Goal: Task Accomplishment & Management: Use online tool/utility

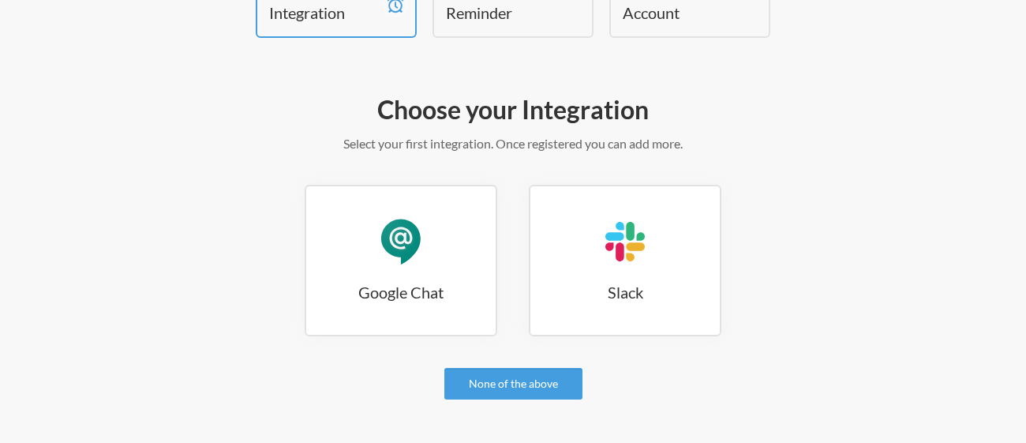
scroll to position [115, 0]
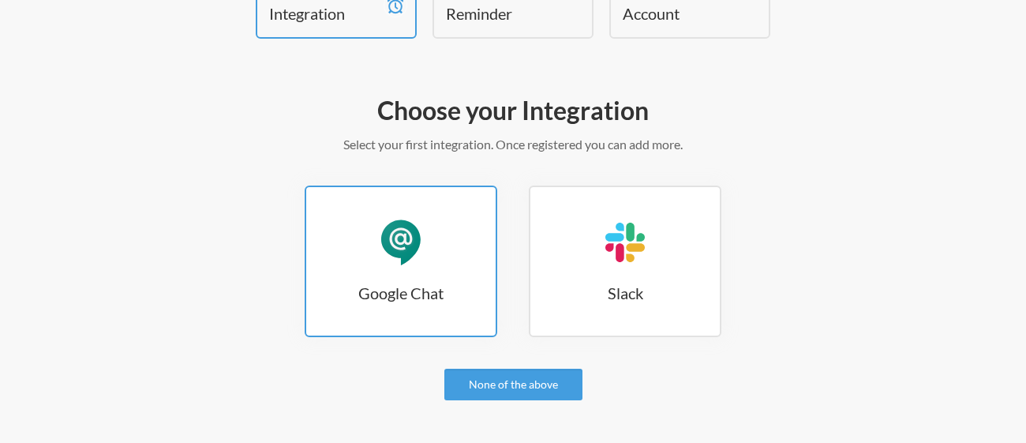
click at [398, 222] on div "Google Chat" at bounding box center [400, 242] width 47 height 47
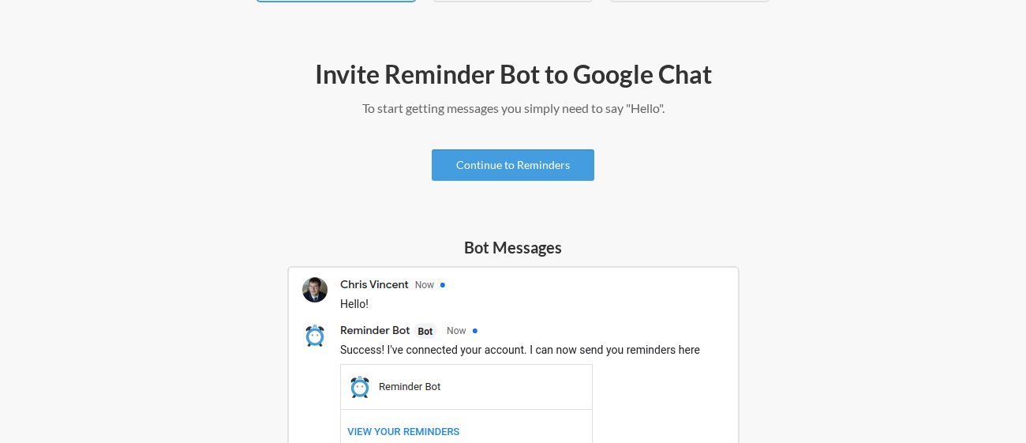
scroll to position [152, 0]
click at [540, 163] on link "Continue to Reminders" at bounding box center [513, 164] width 163 height 32
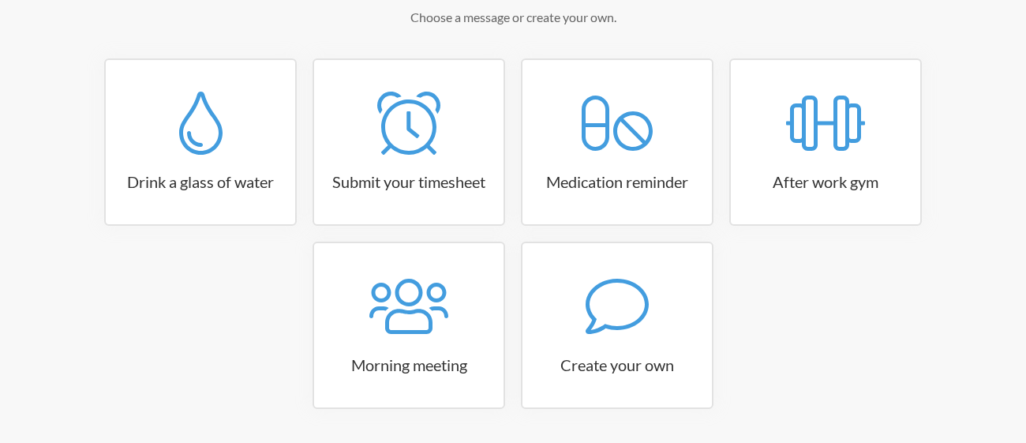
scroll to position [245, 0]
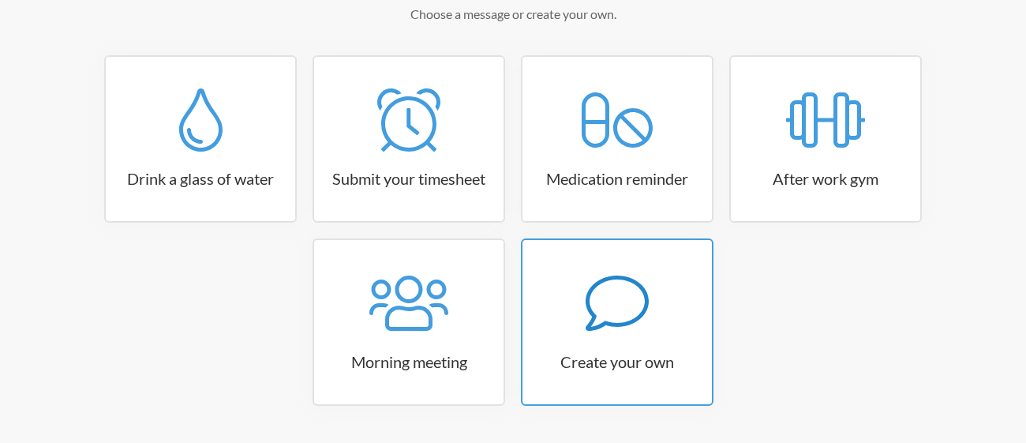
click at [597, 313] on icon at bounding box center [616, 302] width 63 height 63
select select "10:30:00"
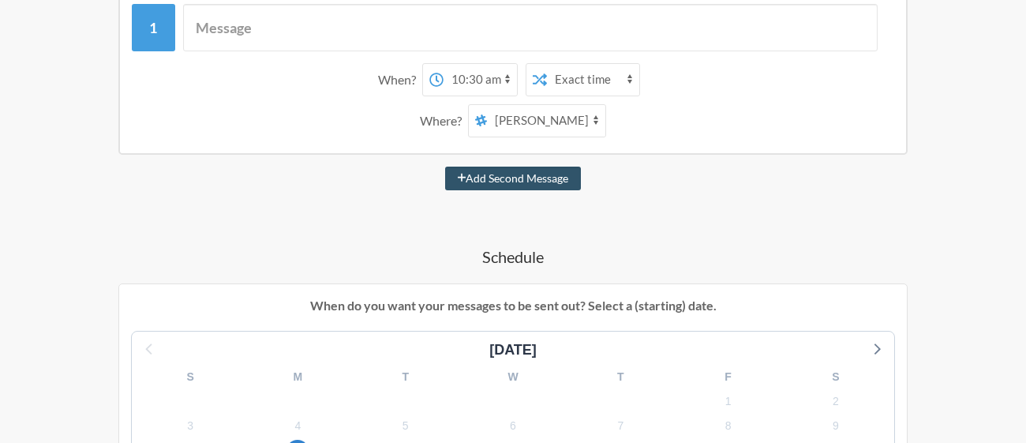
scroll to position [309, 0]
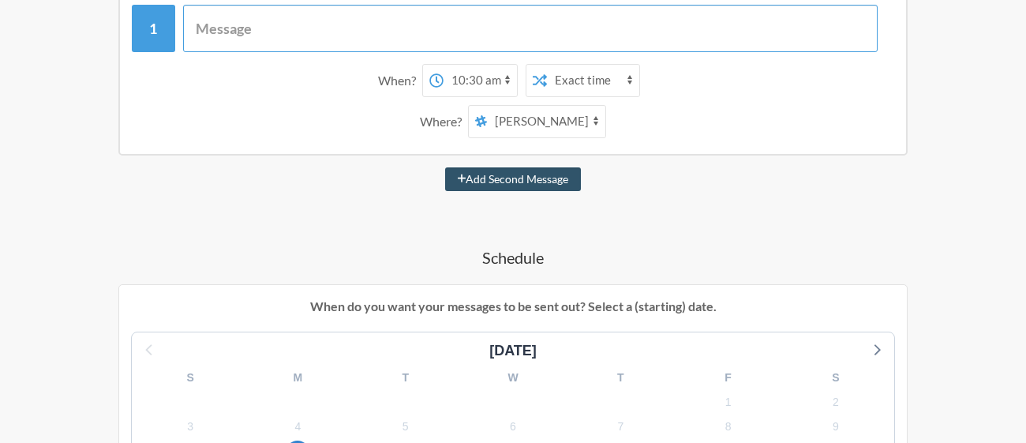
click at [288, 20] on input "text" at bounding box center [530, 28] width 695 height 47
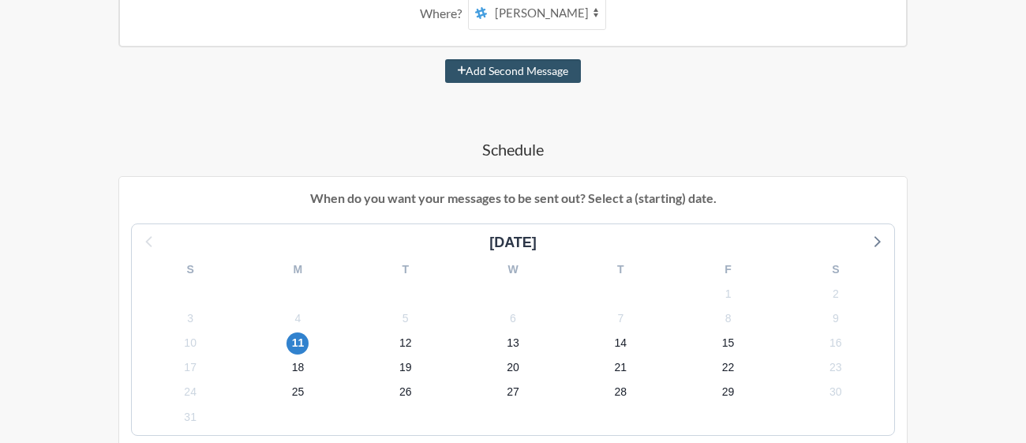
scroll to position [0, 0]
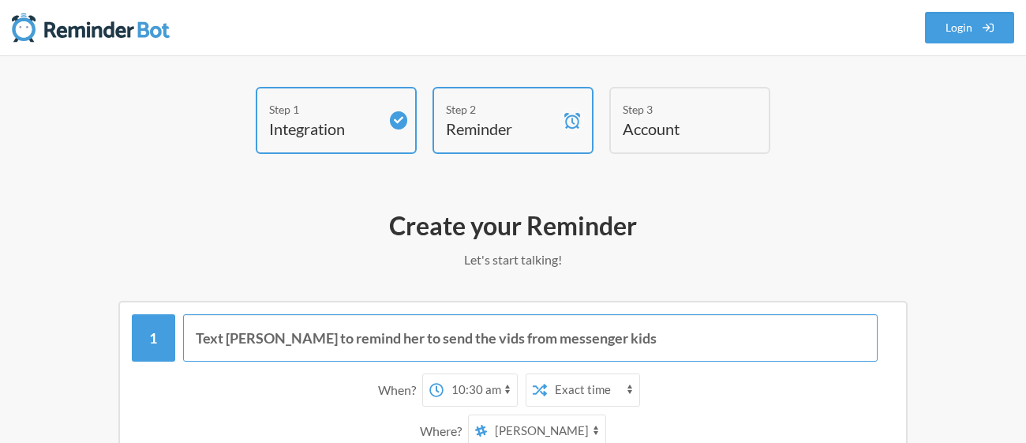
type input "Text kenzie to remind her to send the vids from messenger kids"
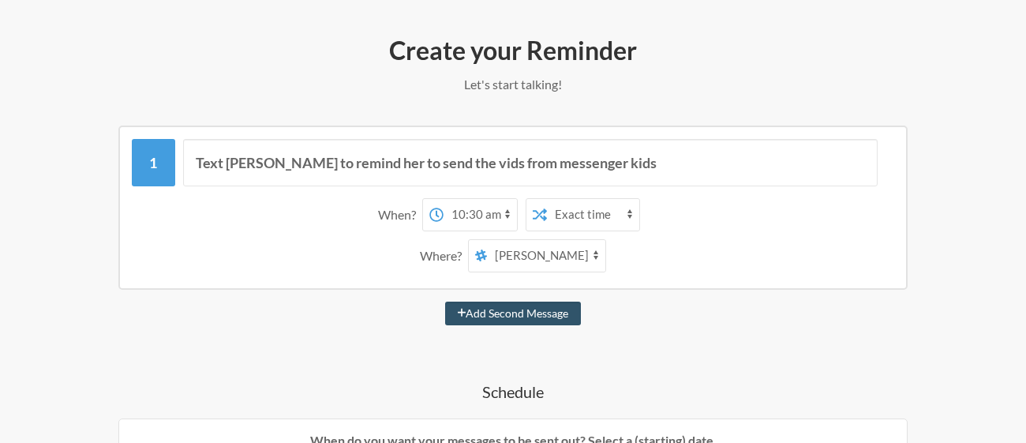
scroll to position [179, 0]
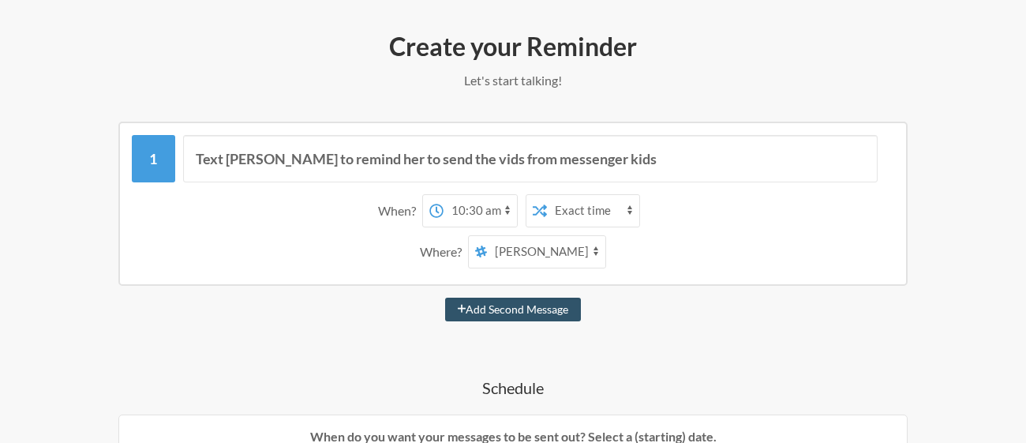
click at [476, 207] on select "12:00 am 12:15 am 12:30 am 12:45 am 1:00 am 1:15 am 1:30 am 1:45 am 2:00 am 2:1…" at bounding box center [479, 211] width 73 height 32
select select "09:45:00"
click at [443, 195] on select "12:00 am 12:15 am 12:30 am 12:45 am 1:00 am 1:15 am 1:30 am 1:45 am 2:00 am 2:1…" at bounding box center [479, 211] width 73 height 32
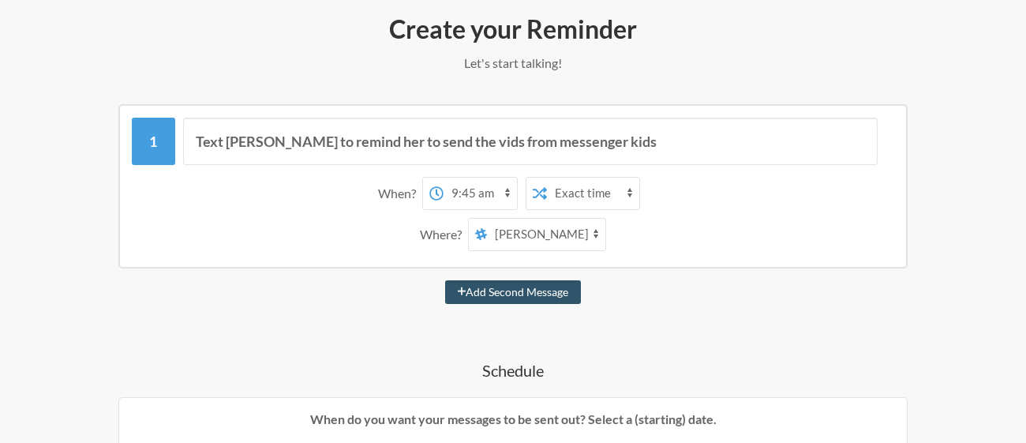
scroll to position [204, 0]
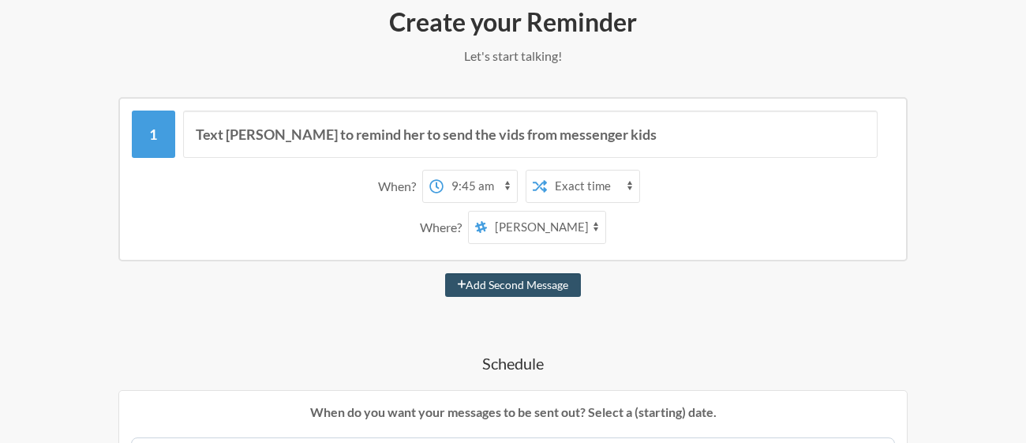
click at [563, 228] on select "Baria Saeed" at bounding box center [546, 227] width 118 height 32
click at [683, 230] on div "Where? Baria Saeed" at bounding box center [513, 227] width 746 height 33
click at [576, 181] on select "Exact time Random time" at bounding box center [593, 186] width 92 height 32
click at [660, 241] on div "Where? Baria Saeed" at bounding box center [513, 227] width 746 height 33
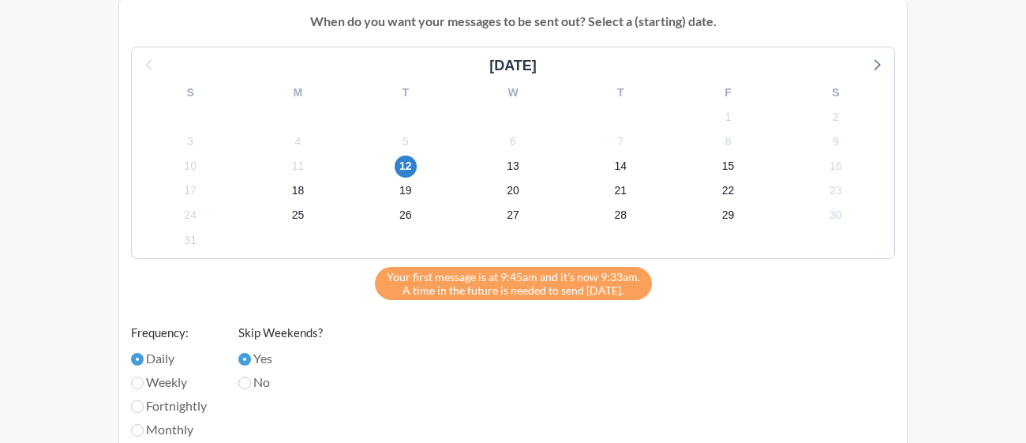
scroll to position [593, 0]
click at [177, 237] on div "31" at bounding box center [189, 241] width 107 height 24
click at [245, 379] on input "No" at bounding box center [244, 383] width 13 height 13
radio input "true"
click at [183, 235] on span "31" at bounding box center [190, 241] width 22 height 22
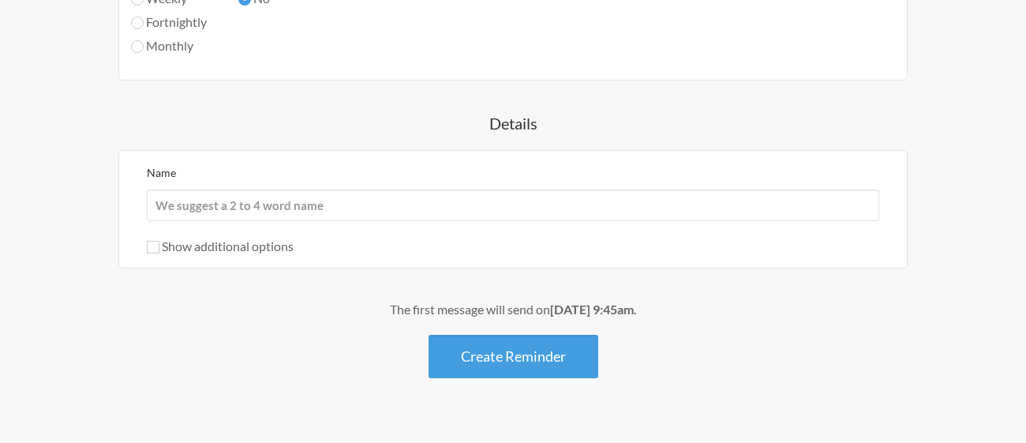
scroll to position [989, 0]
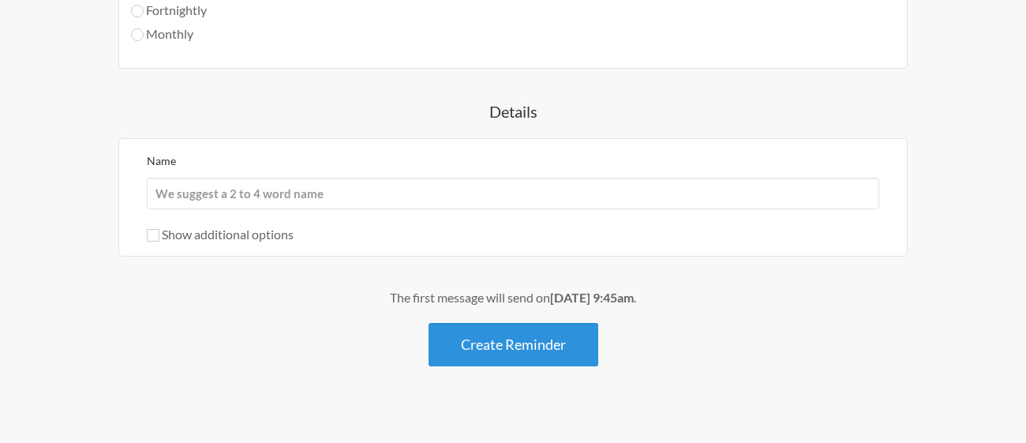
click at [512, 335] on button "Create Reminder" at bounding box center [513, 344] width 170 height 43
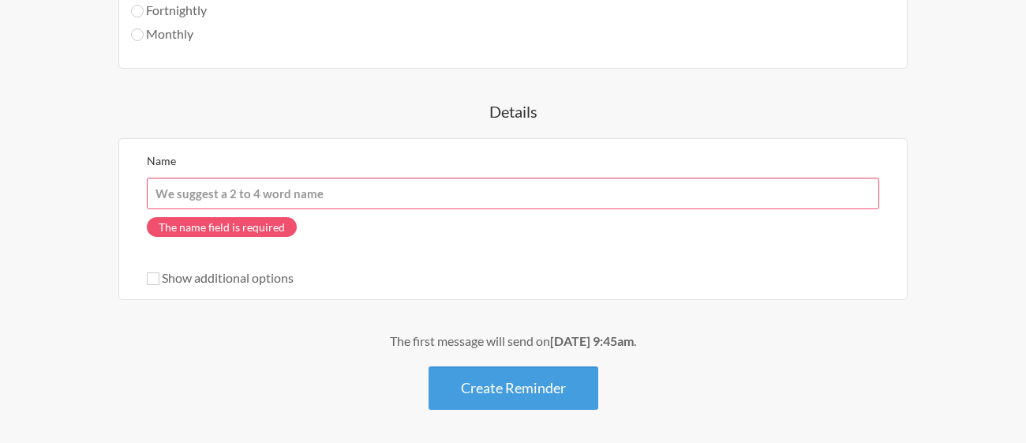
click at [203, 187] on input "Name" at bounding box center [513, 194] width 732 height 32
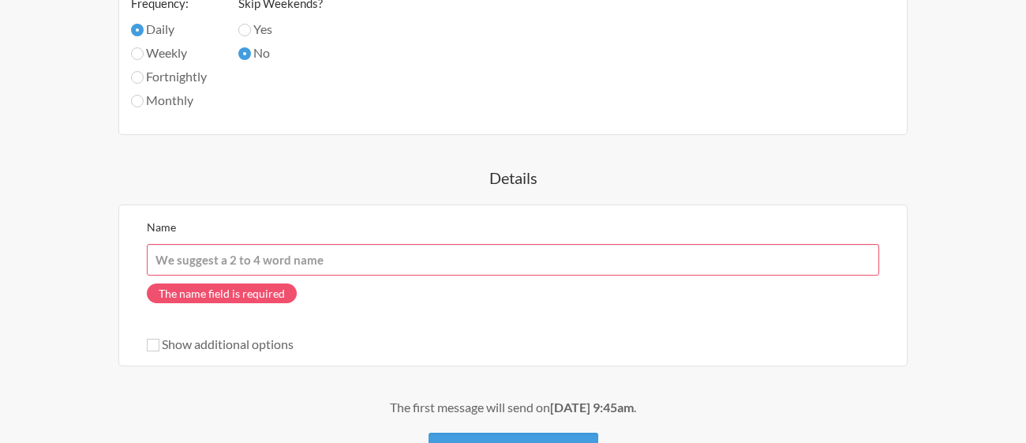
scroll to position [925, 0]
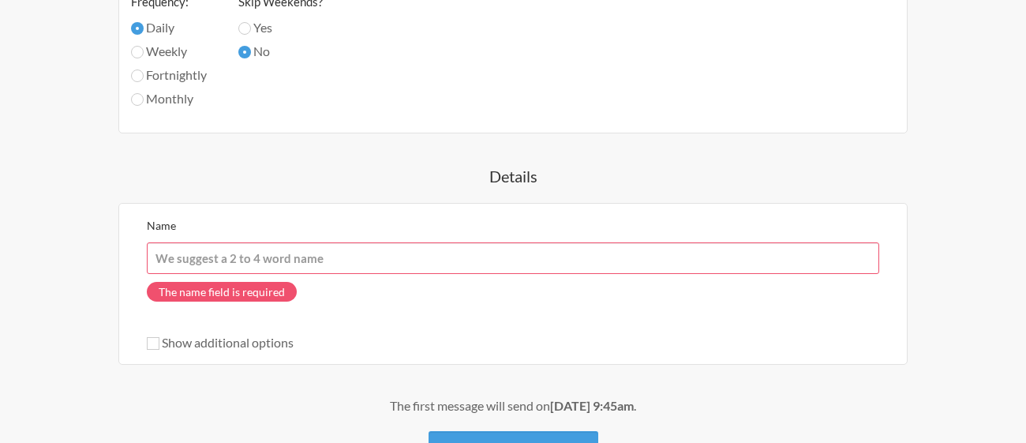
click at [263, 260] on input "Name" at bounding box center [513, 258] width 732 height 32
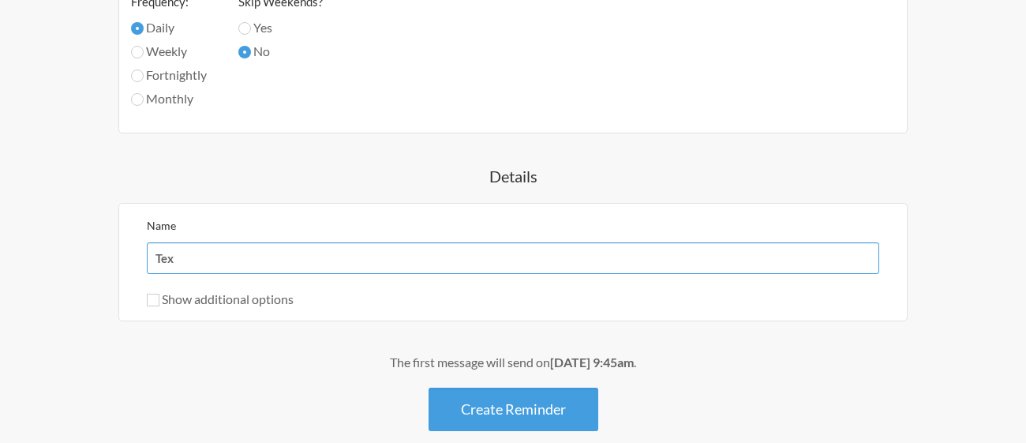
type input "Text"
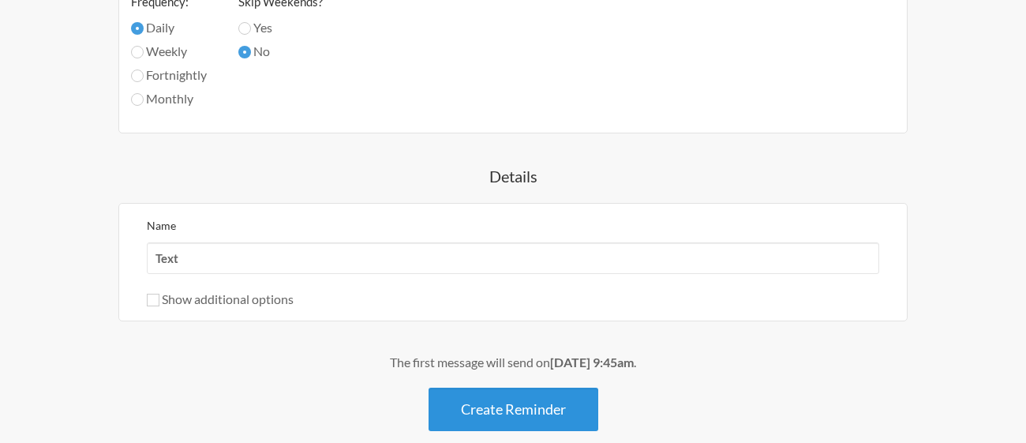
click at [521, 409] on button "Create Reminder" at bounding box center [513, 408] width 170 height 43
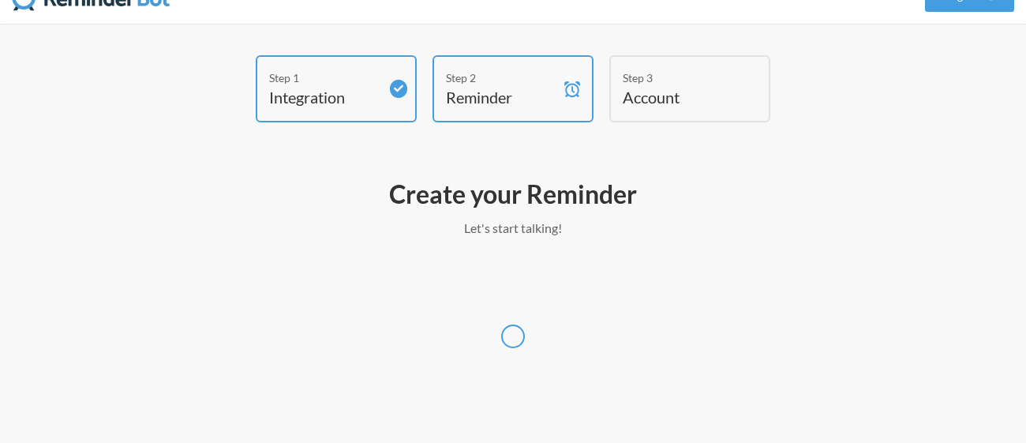
scroll to position [31, 0]
select select "America/Toronto"
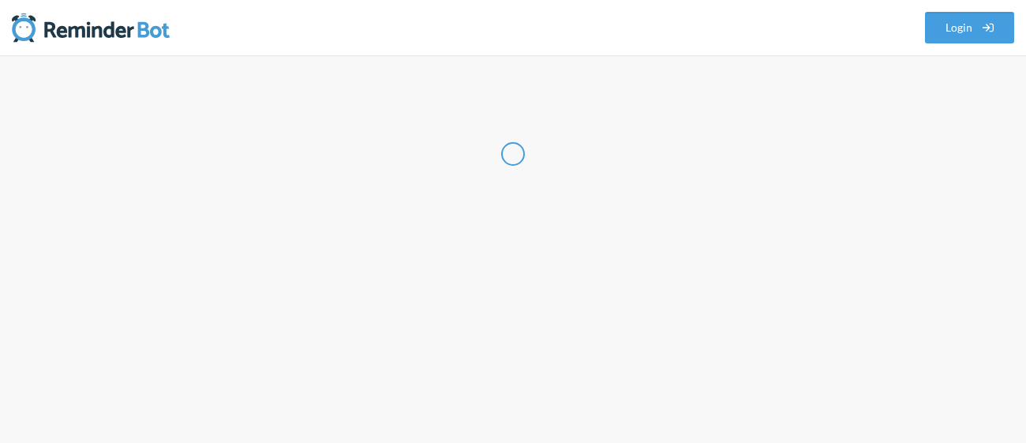
select select "CA"
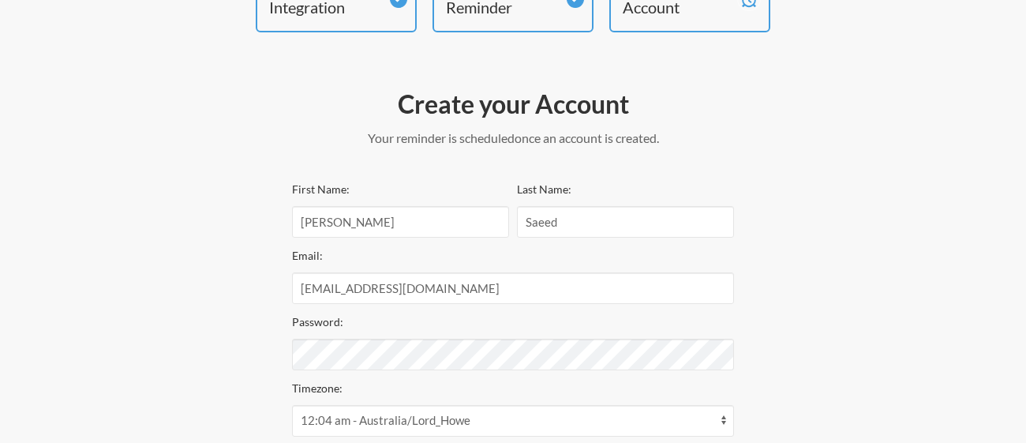
scroll to position [124, 0]
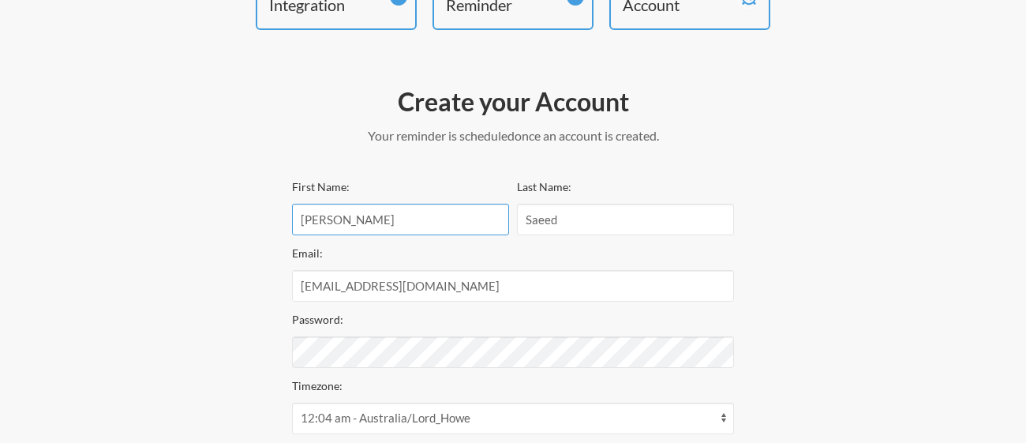
click at [365, 223] on input "Baria" at bounding box center [400, 220] width 217 height 32
type input "B"
type input "april"
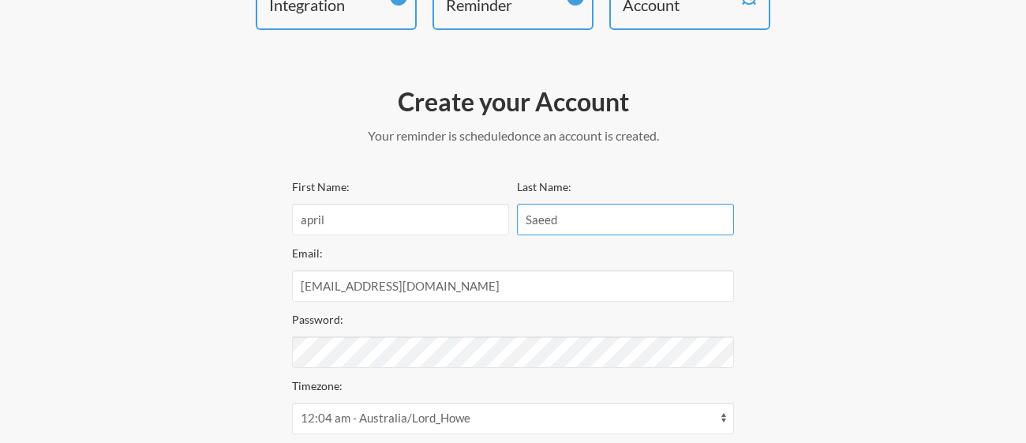
click at [606, 221] on input "Saeed" at bounding box center [625, 220] width 217 height 32
type input "S"
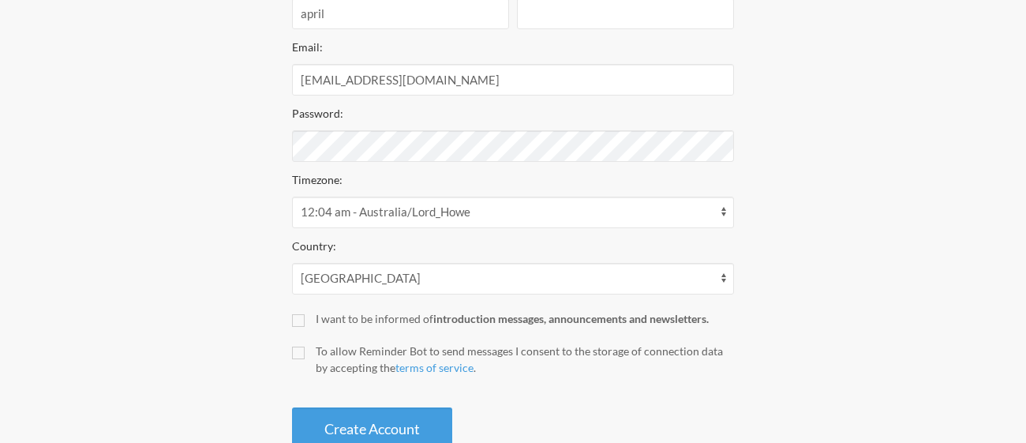
click at [594, 414] on div "Create Account" at bounding box center [513, 428] width 442 height 43
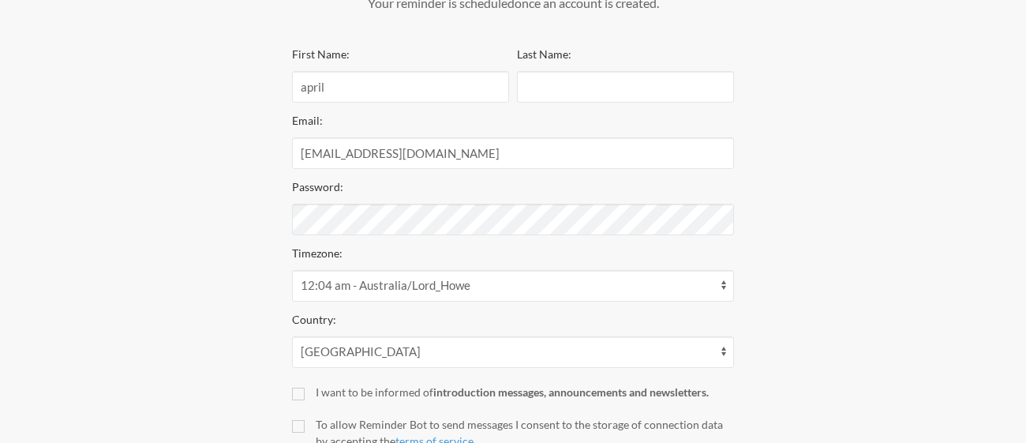
scroll to position [255, 0]
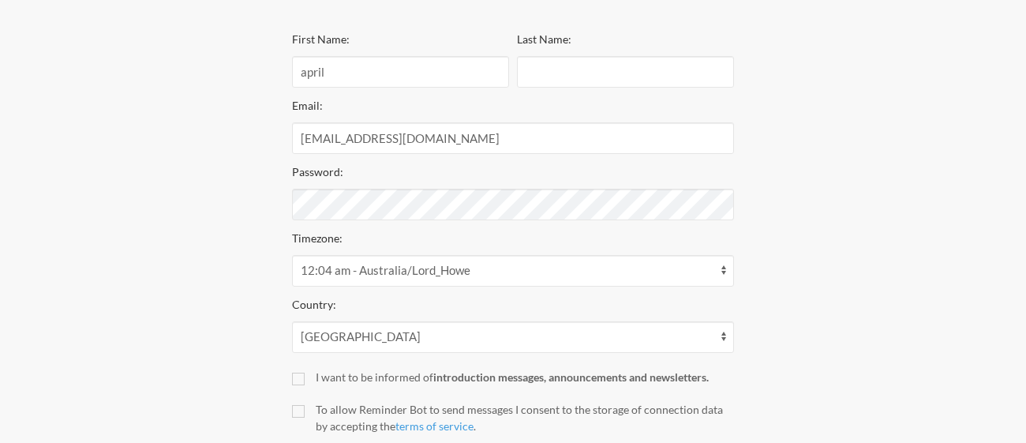
click at [273, 278] on div "Step 1 Integration Step 2 Reminder Step 3 Account Create your Account Your remi…" at bounding box center [512, 165] width 947 height 701
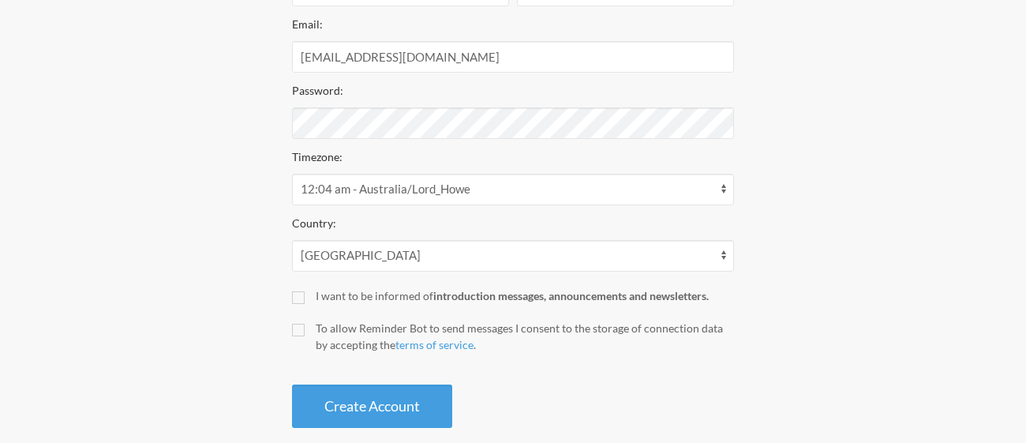
scroll to position [376, 0]
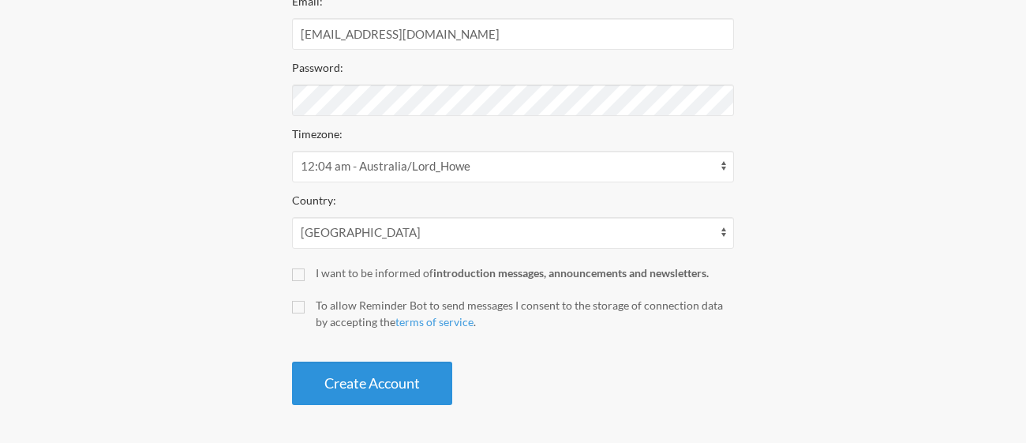
click at [372, 384] on button "Create Account" at bounding box center [372, 382] width 160 height 43
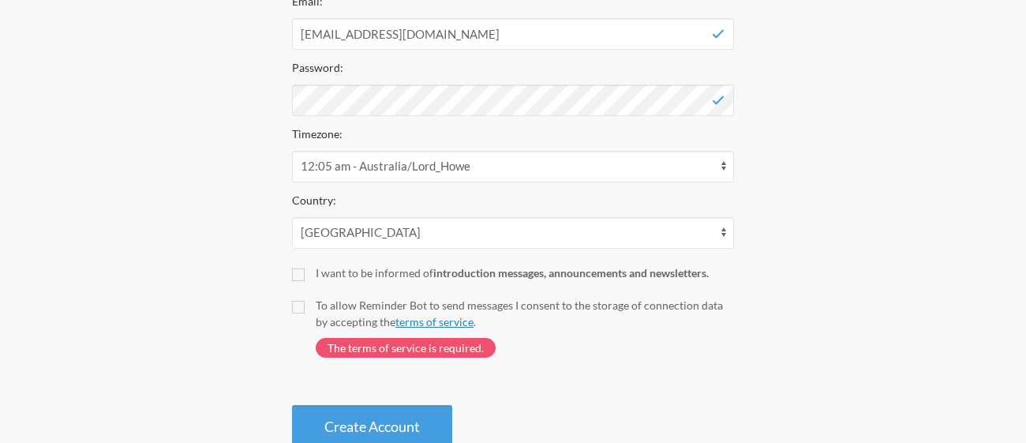
scroll to position [388, 0]
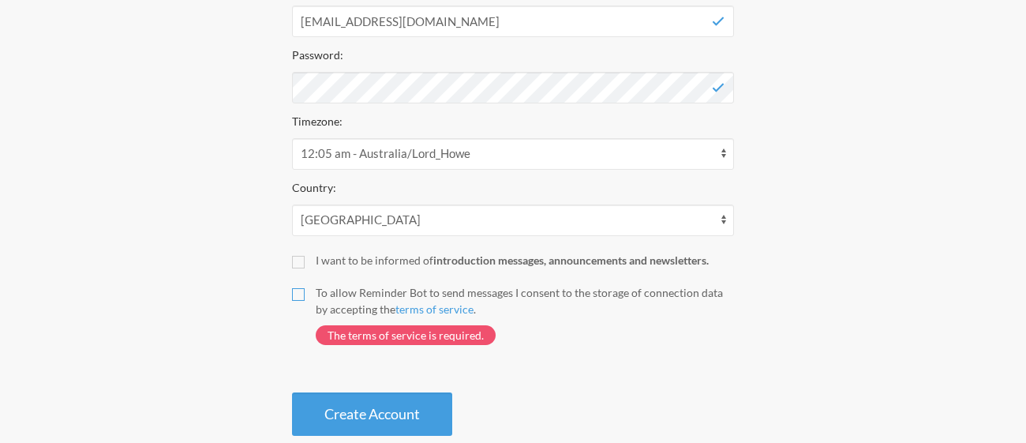
click at [297, 289] on input "To allow Reminder Bot to send messages I consent to the storage of connection d…" at bounding box center [298, 294] width 13 height 13
checkbox input "true"
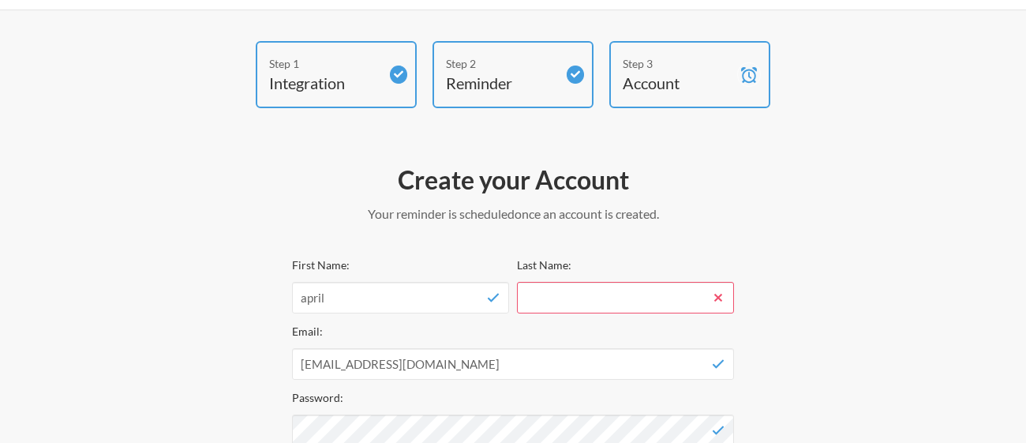
scroll to position [47, 0]
click at [556, 300] on input "Last Name:" at bounding box center [625, 296] width 217 height 32
type input "45"
click at [185, 234] on div "Step 1 Integration Step 2 Reminder Step 3 Account Create your Account Your remi…" at bounding box center [512, 389] width 947 height 701
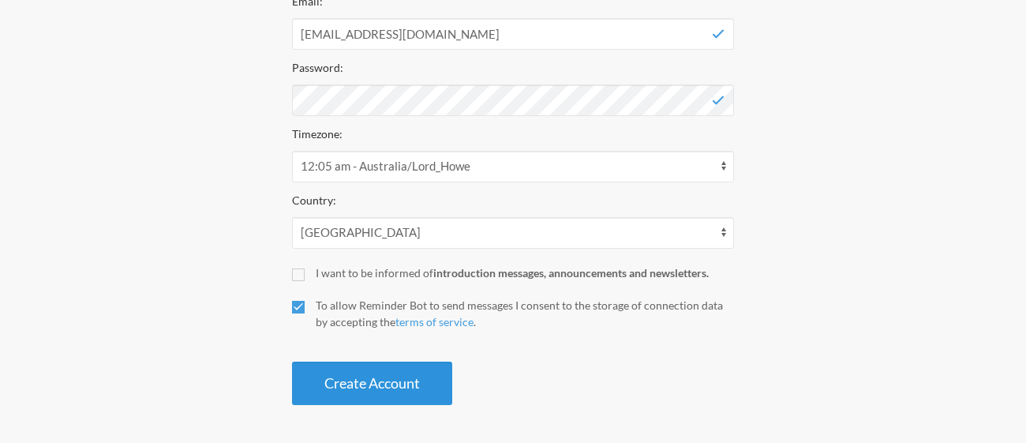
click at [354, 383] on button "Create Account" at bounding box center [372, 382] width 160 height 43
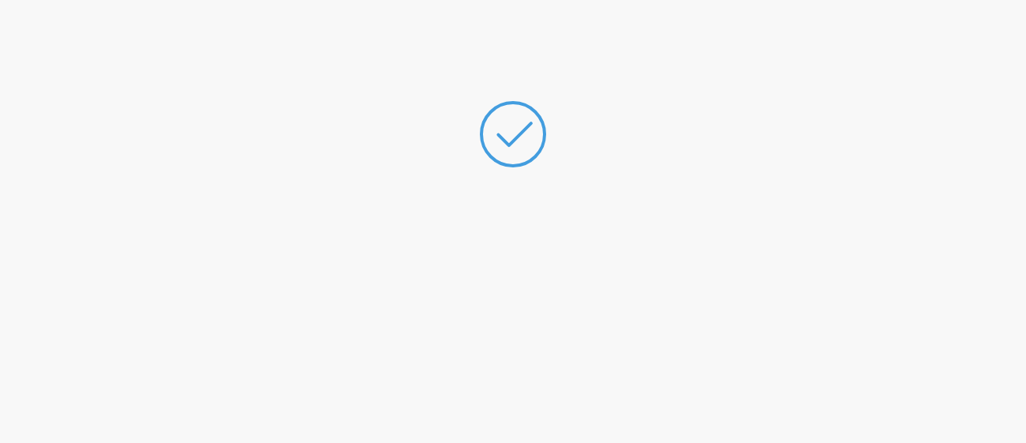
scroll to position [190, 0]
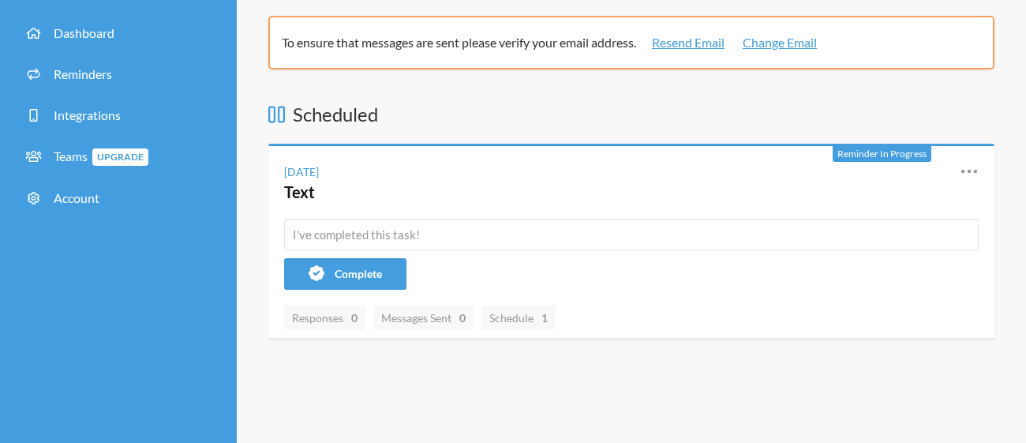
scroll to position [79, 0]
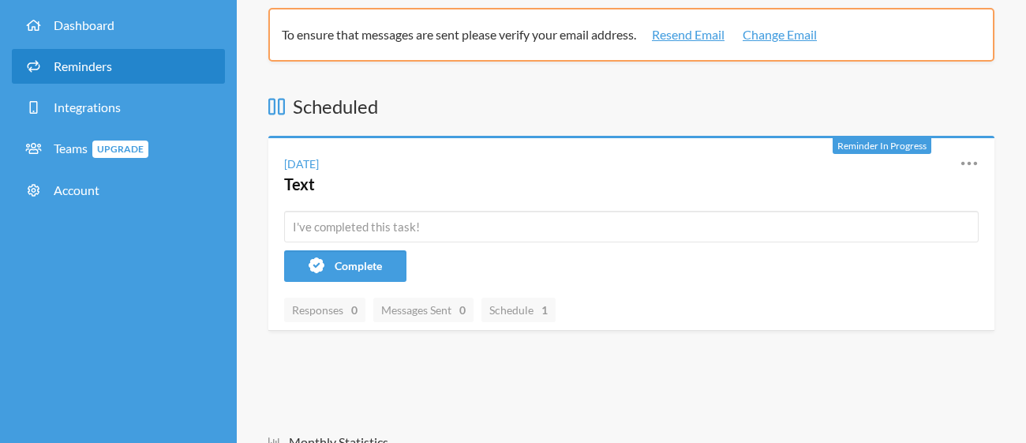
click at [70, 66] on span "Reminders" at bounding box center [83, 65] width 58 height 15
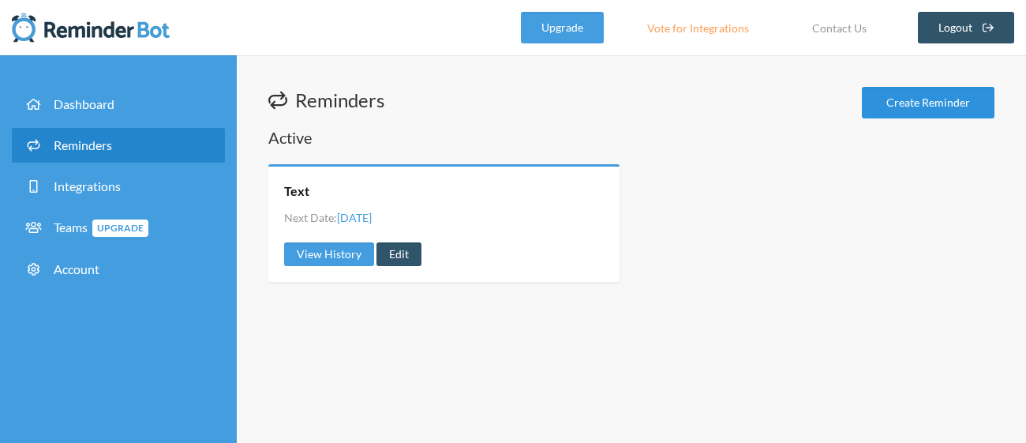
click at [909, 93] on link "Create Reminder" at bounding box center [928, 103] width 133 height 32
